Goal: Information Seeking & Learning: Find specific fact

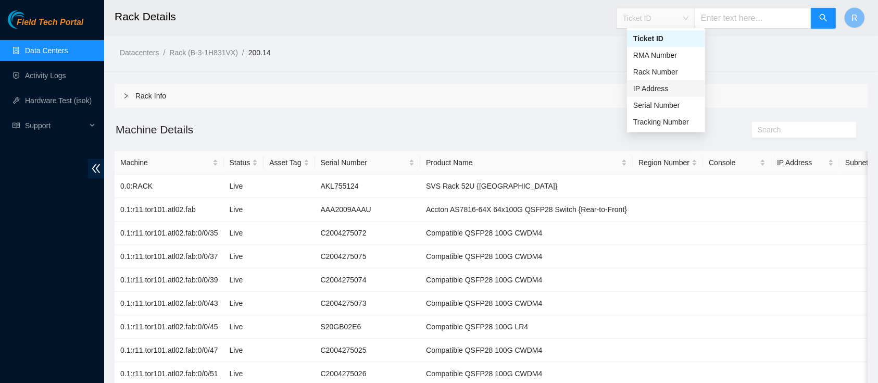
click at [659, 94] on div "IP Address" at bounding box center [666, 88] width 78 height 17
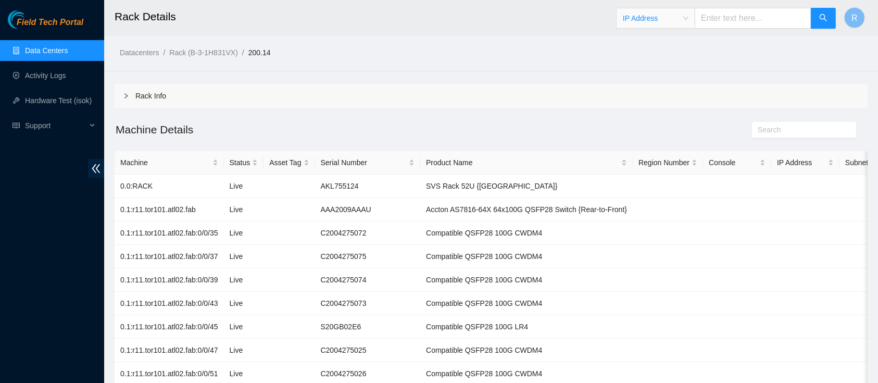
click at [718, 24] on input "text" at bounding box center [753, 18] width 117 height 21
paste input "[TECHNICAL_ID]"
type input "[TECHNICAL_ID]"
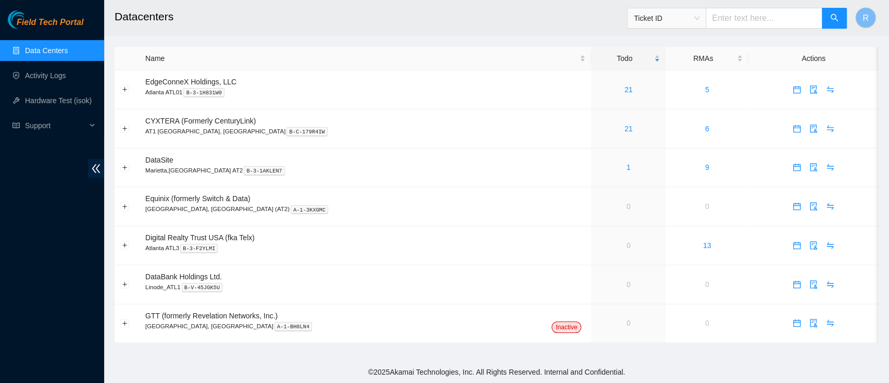
click at [700, 19] on span "Ticket ID" at bounding box center [667, 18] width 66 height 16
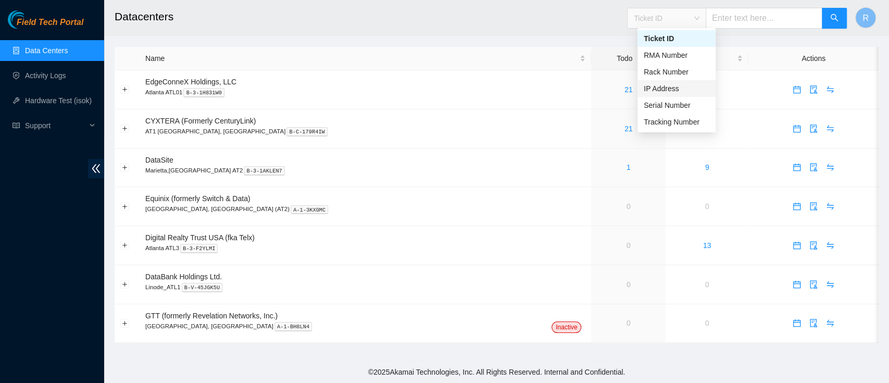
click at [699, 94] on div "IP Address" at bounding box center [677, 88] width 78 height 17
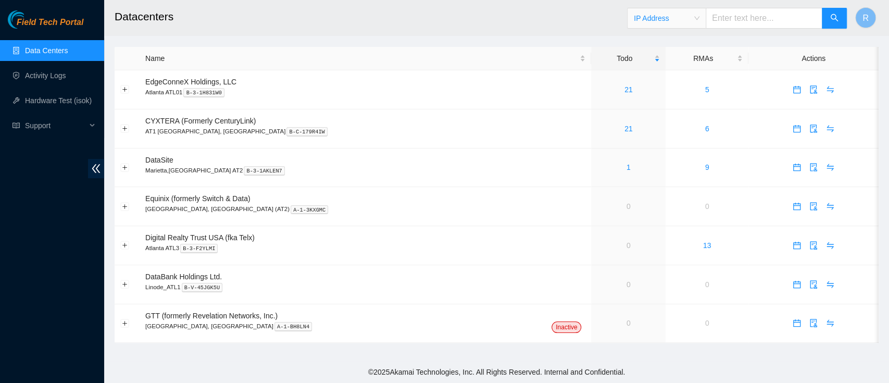
click at [733, 19] on input "text" at bounding box center [764, 18] width 117 height 21
paste input "[TECHNICAL_ID]"
type input "[TECHNICAL_ID]"
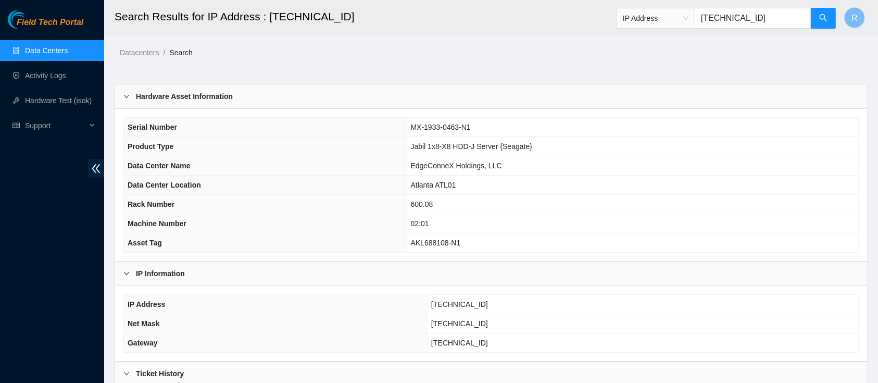
click at [673, 8] on span "IP Address" at bounding box center [655, 18] width 79 height 21
click at [679, 15] on span "IP Address" at bounding box center [656, 18] width 66 height 16
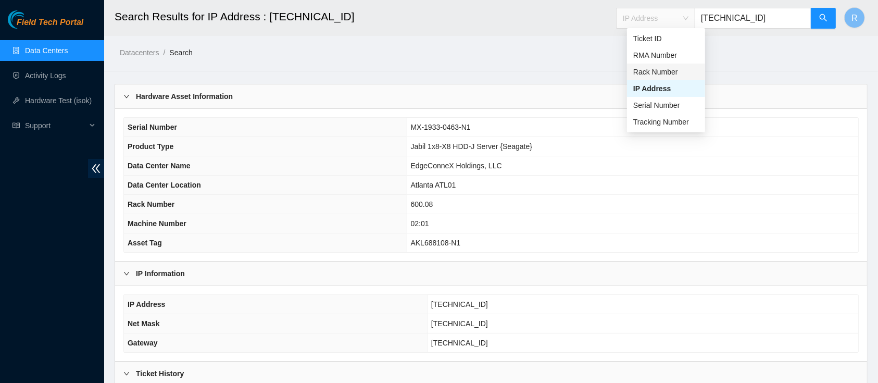
click at [678, 73] on div "Rack Number" at bounding box center [667, 71] width 66 height 11
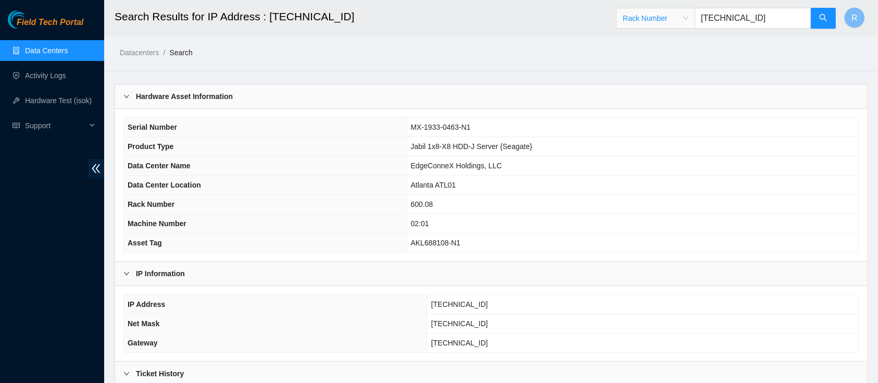
click at [717, 20] on input "[TECHNICAL_ID]" at bounding box center [753, 18] width 117 height 21
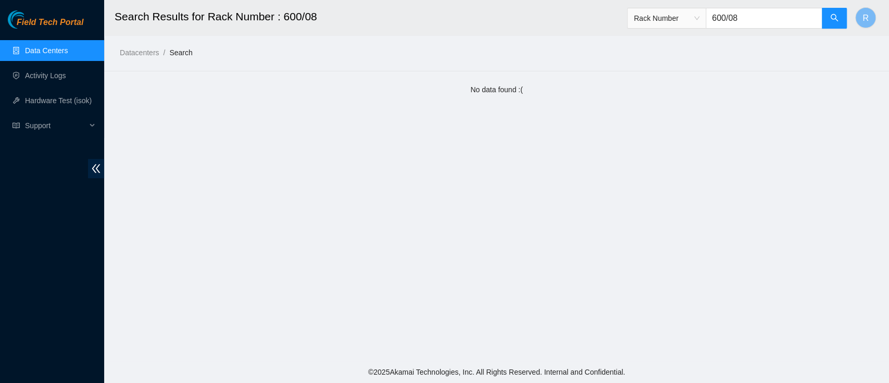
click at [740, 13] on input "600/08" at bounding box center [764, 18] width 117 height 21
type input "600.08"
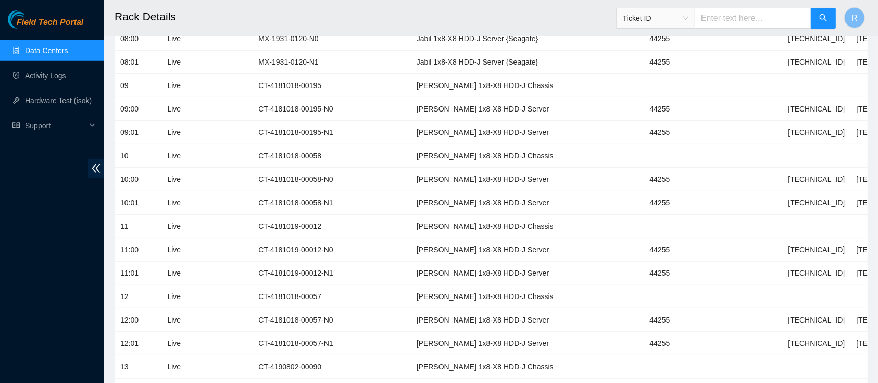
scroll to position [1116, 0]
